Goal: Book appointment/travel/reservation

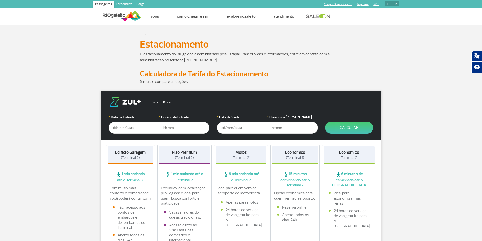
click at [130, 125] on input "text" at bounding box center [134, 128] width 51 height 12
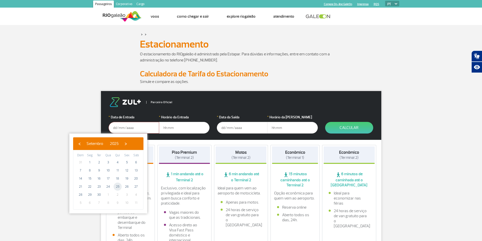
click at [116, 185] on span "25" at bounding box center [118, 187] width 8 height 8
type input "[DATE]"
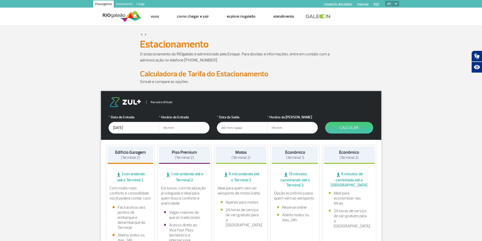
click at [176, 127] on input "text" at bounding box center [184, 128] width 51 height 12
type input "3"
type input "03:00"
click at [231, 129] on input "text" at bounding box center [242, 128] width 51 height 12
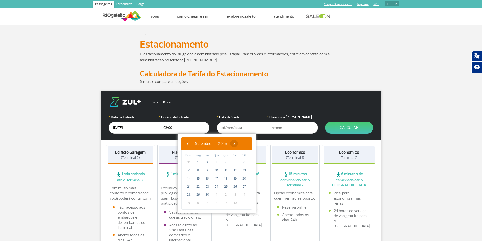
click at [238, 145] on span "›" at bounding box center [234, 144] width 8 height 8
click at [226, 163] on span "2" at bounding box center [226, 163] width 8 height 8
type input "[DATE]"
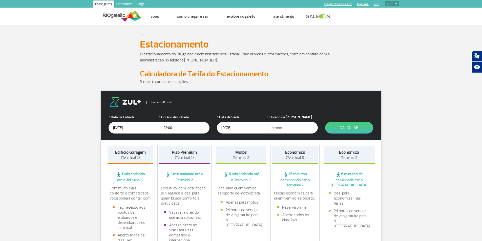
click at [275, 126] on input "text" at bounding box center [292, 128] width 51 height 12
type input "03:00"
click at [341, 129] on button "Calcular" at bounding box center [349, 128] width 48 height 12
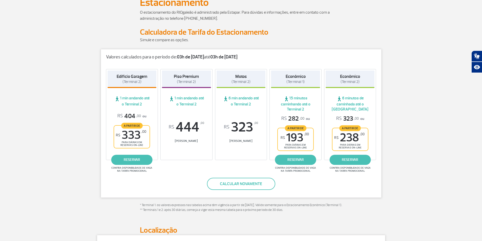
scroll to position [51, 0]
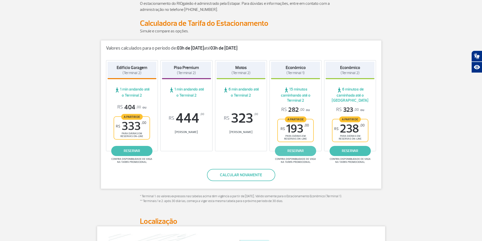
click at [295, 152] on link "reservar" at bounding box center [295, 151] width 41 height 10
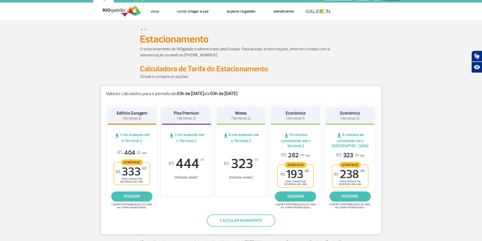
scroll to position [0, 0]
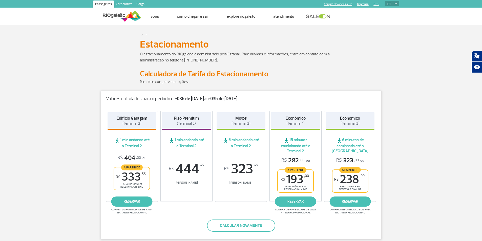
click at [298, 174] on span "R$ 193 ,00" at bounding box center [295, 179] width 28 height 11
click at [244, 224] on button "Calcular novamente" at bounding box center [241, 226] width 68 height 12
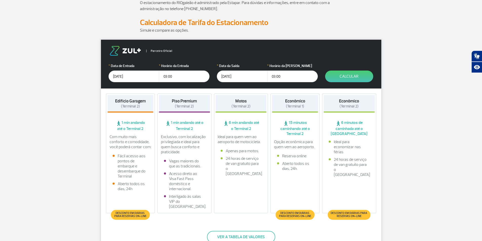
scroll to position [152, 0]
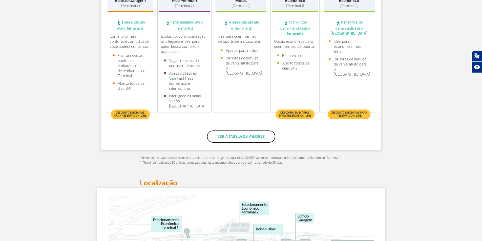
click at [238, 138] on button "Ver a tabela de valores" at bounding box center [241, 137] width 68 height 12
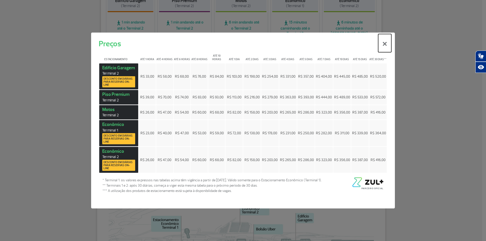
click at [387, 44] on button "×" at bounding box center [384, 43] width 13 height 18
